Goal: Information Seeking & Learning: Learn about a topic

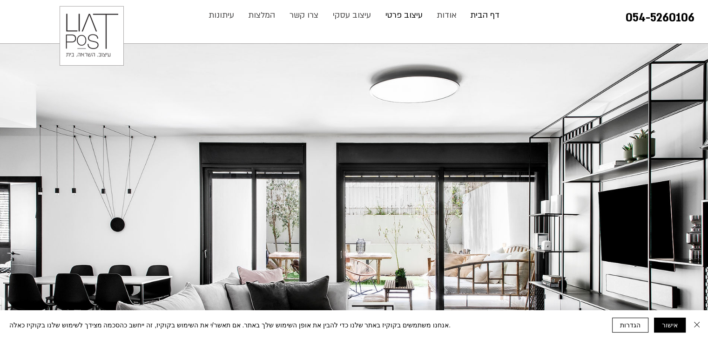
click at [396, 11] on p "עיצוב פרטי" at bounding box center [404, 15] width 47 height 19
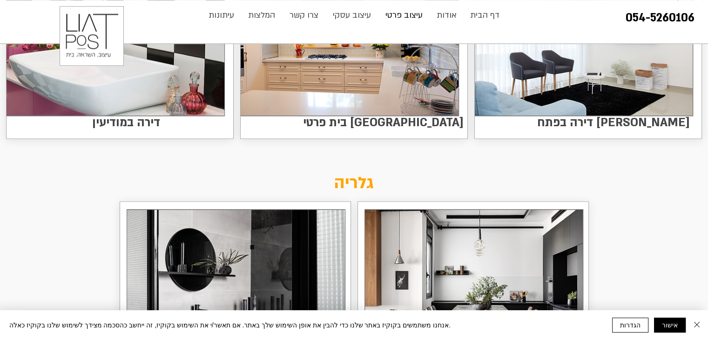
scroll to position [1099, 0]
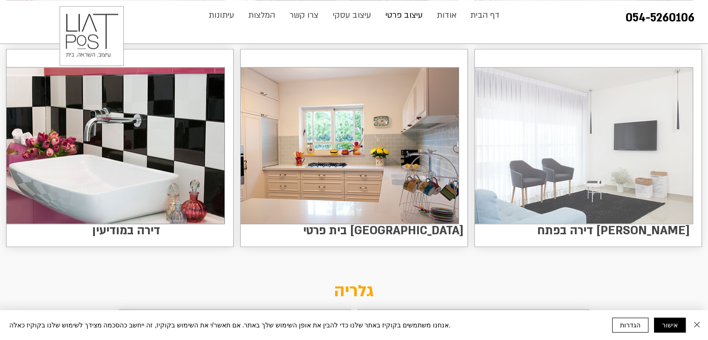
click at [591, 155] on img at bounding box center [584, 146] width 218 height 156
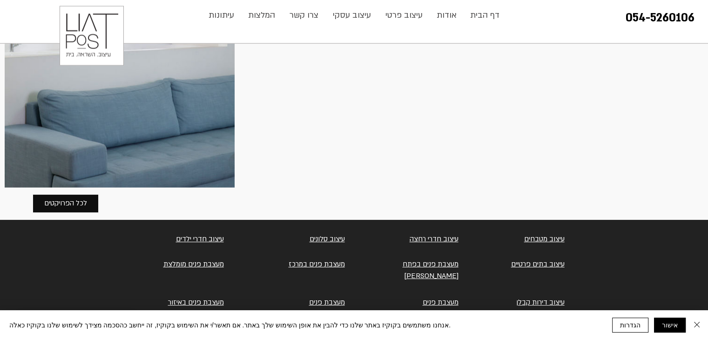
scroll to position [2349, 0]
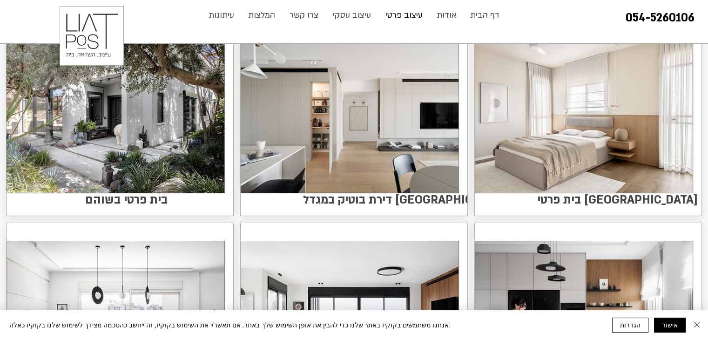
scroll to position [112, 0]
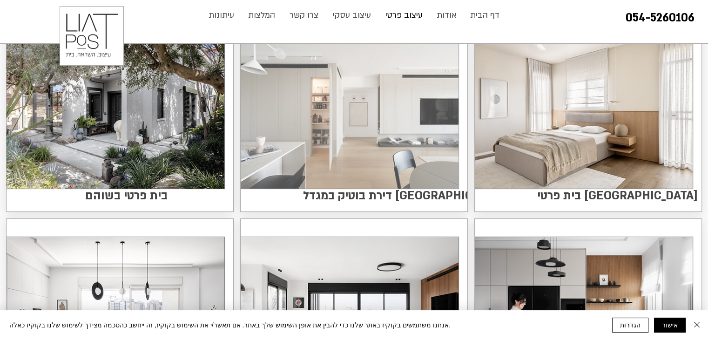
click at [336, 157] on img at bounding box center [350, 111] width 218 height 156
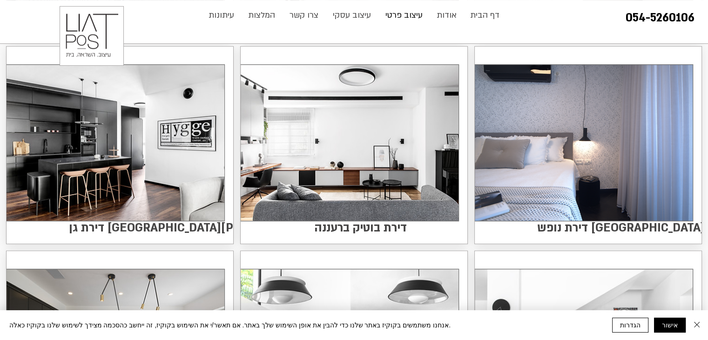
scroll to position [503, 0]
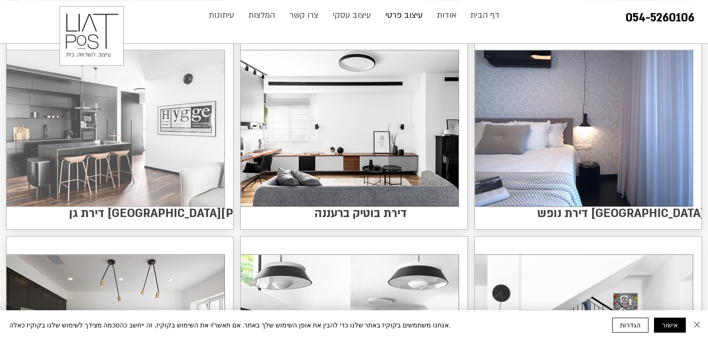
click at [121, 142] on img at bounding box center [116, 128] width 218 height 156
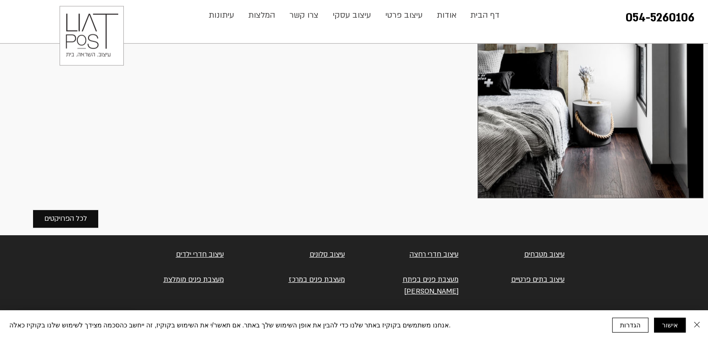
scroll to position [2701, 0]
